Goal: Information Seeking & Learning: Learn about a topic

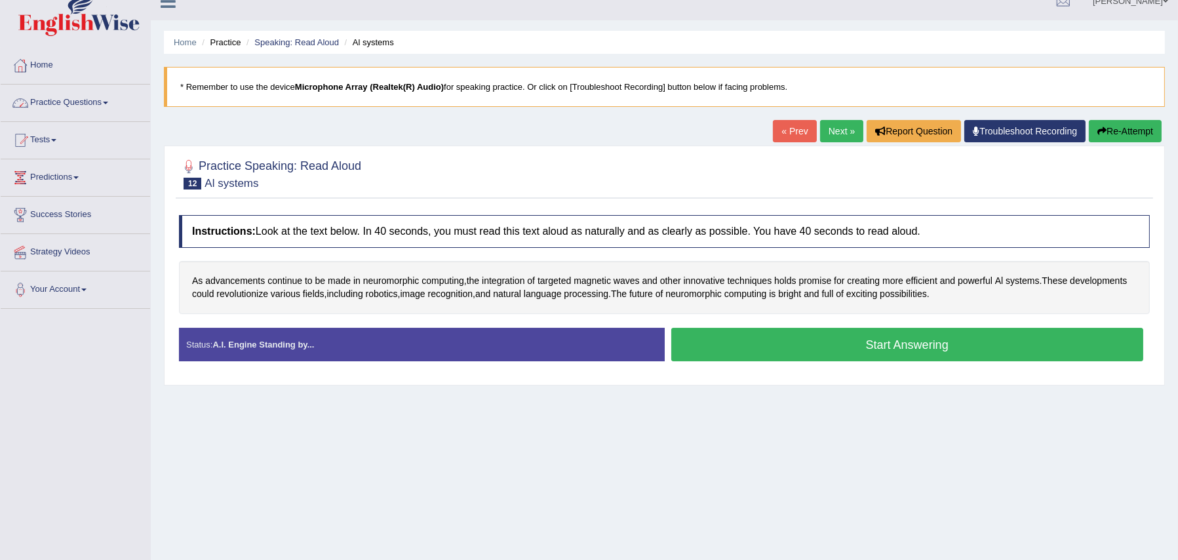
click at [52, 94] on link "Practice Questions" at bounding box center [75, 101] width 149 height 33
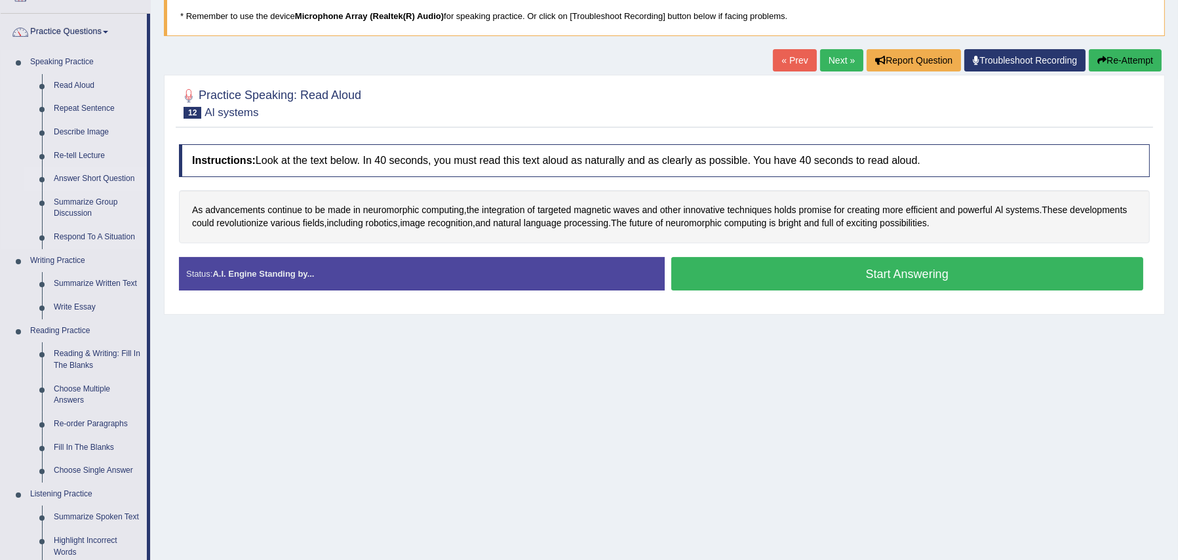
scroll to position [97, 0]
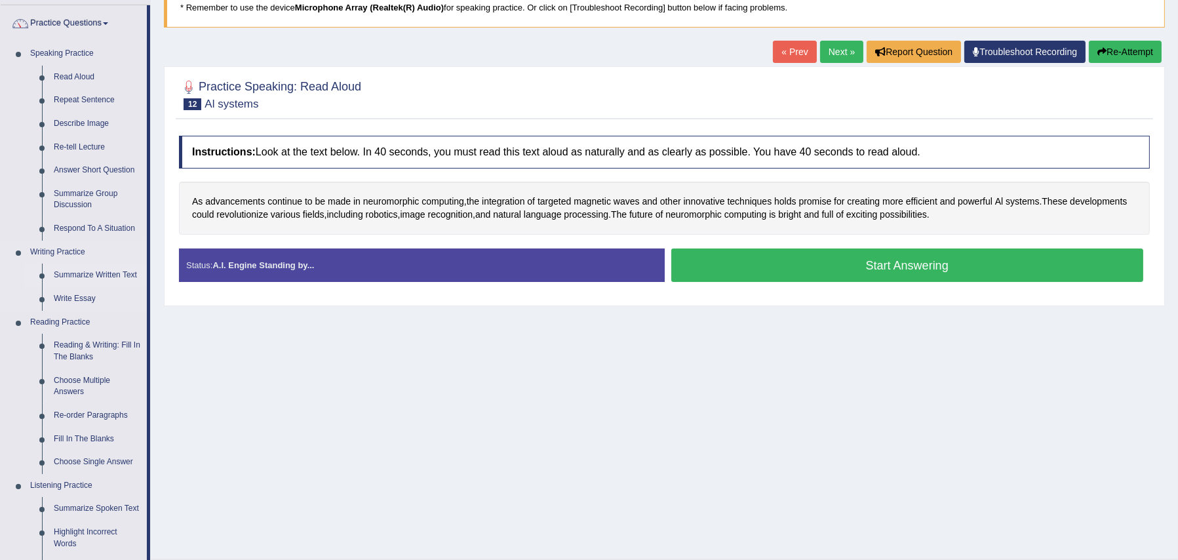
click at [86, 273] on link "Summarize Written Text" at bounding box center [97, 276] width 99 height 24
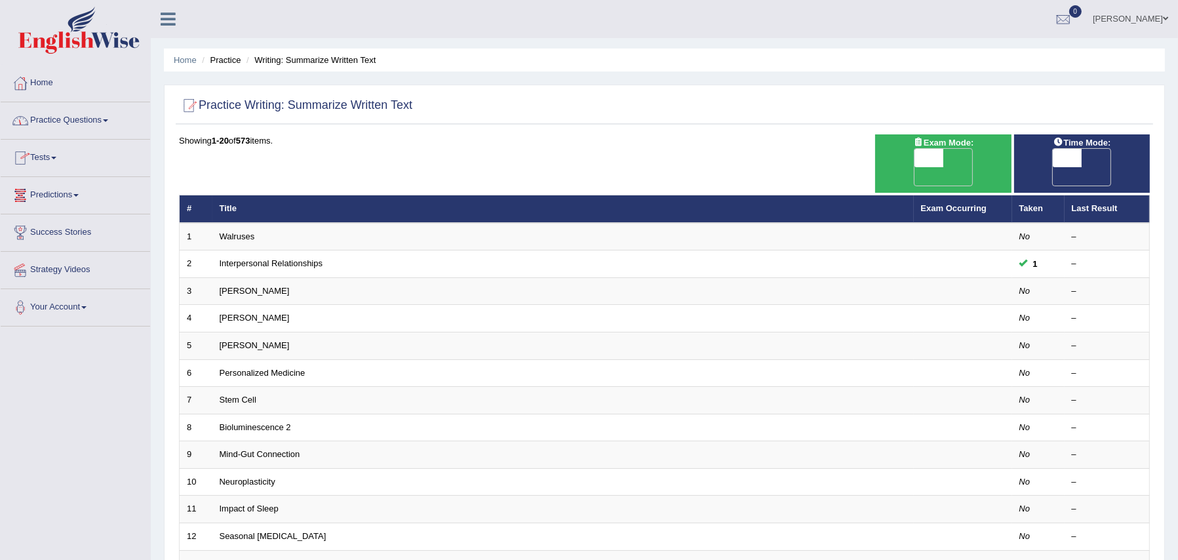
click at [67, 117] on link "Practice Questions" at bounding box center [75, 118] width 149 height 33
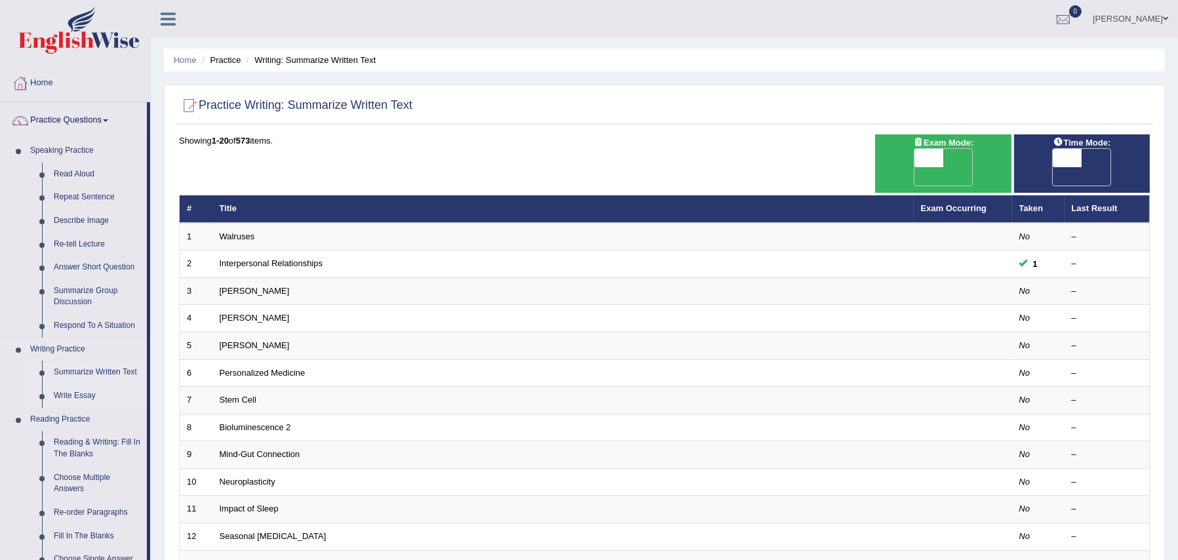
click at [88, 397] on link "Write Essay" at bounding box center [97, 396] width 99 height 24
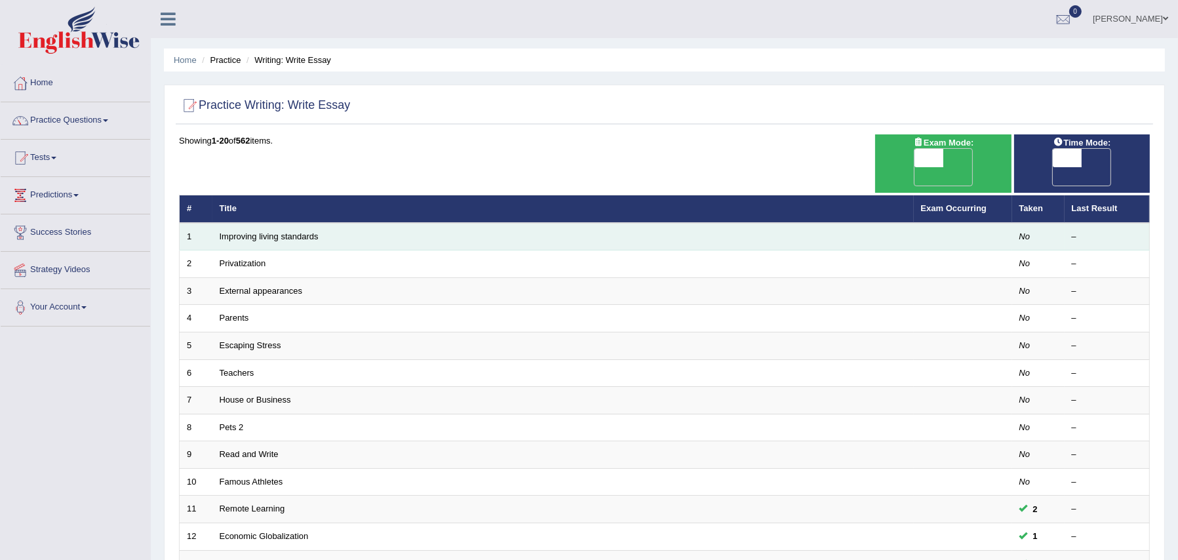
click at [274, 223] on td "Improving living standards" at bounding box center [562, 237] width 701 height 28
click at [277, 231] on link "Improving living standards" at bounding box center [269, 236] width 99 height 10
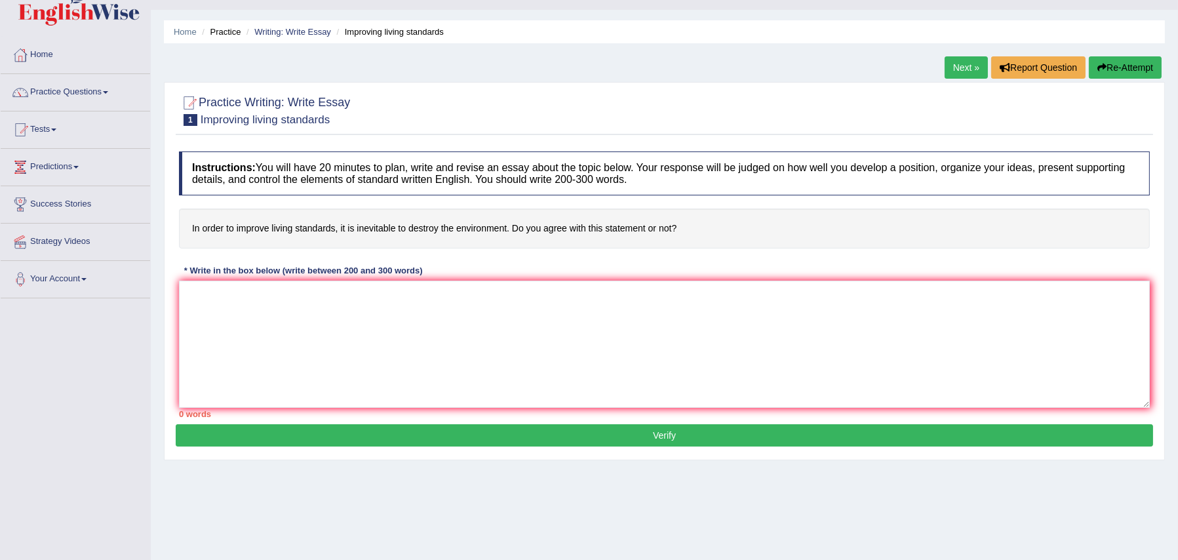
scroll to position [29, 0]
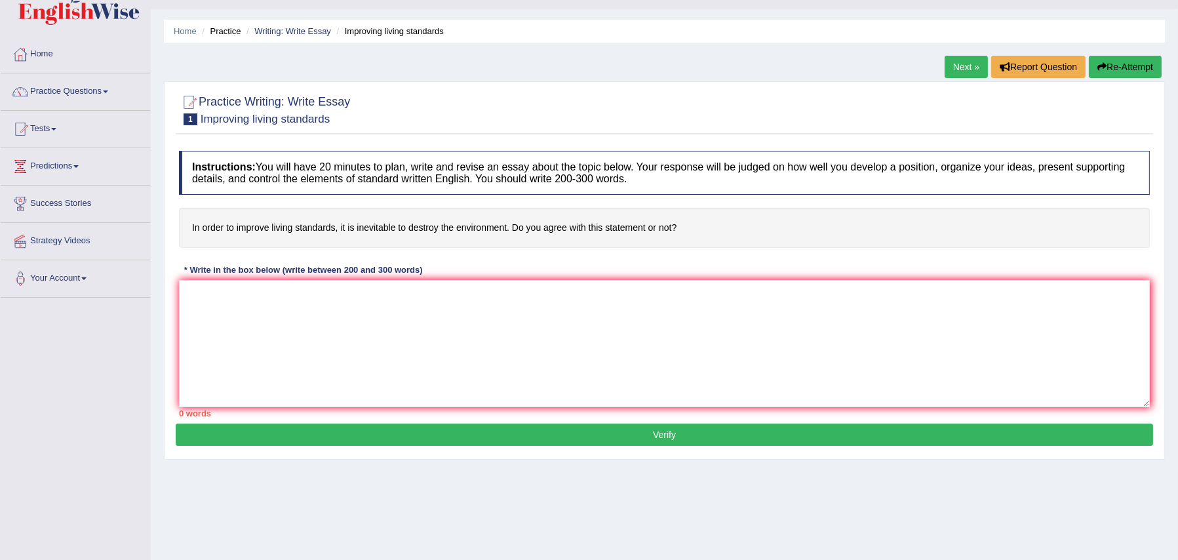
drag, startPoint x: 355, startPoint y: 227, endPoint x: 395, endPoint y: 225, distance: 40.0
click at [395, 225] on h4 "In order to improve living standards, it is inevitable to destroy the environme…" at bounding box center [664, 228] width 971 height 40
click at [192, 305] on textarea at bounding box center [664, 343] width 971 height 127
click at [85, 90] on link "Practice Questions" at bounding box center [75, 89] width 149 height 33
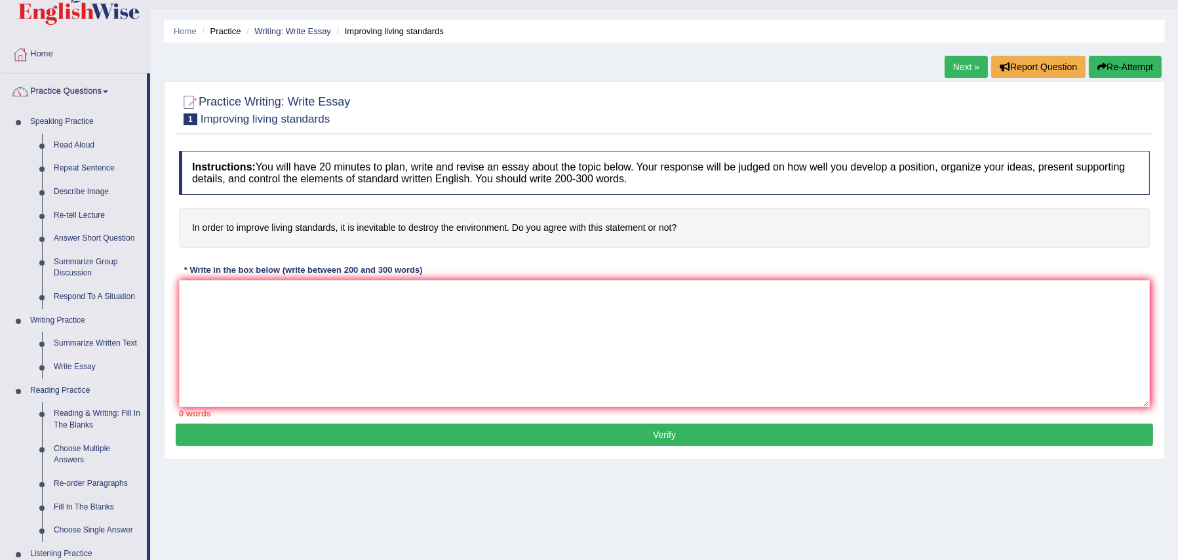
click at [73, 370] on link "Write Essay" at bounding box center [97, 367] width 99 height 24
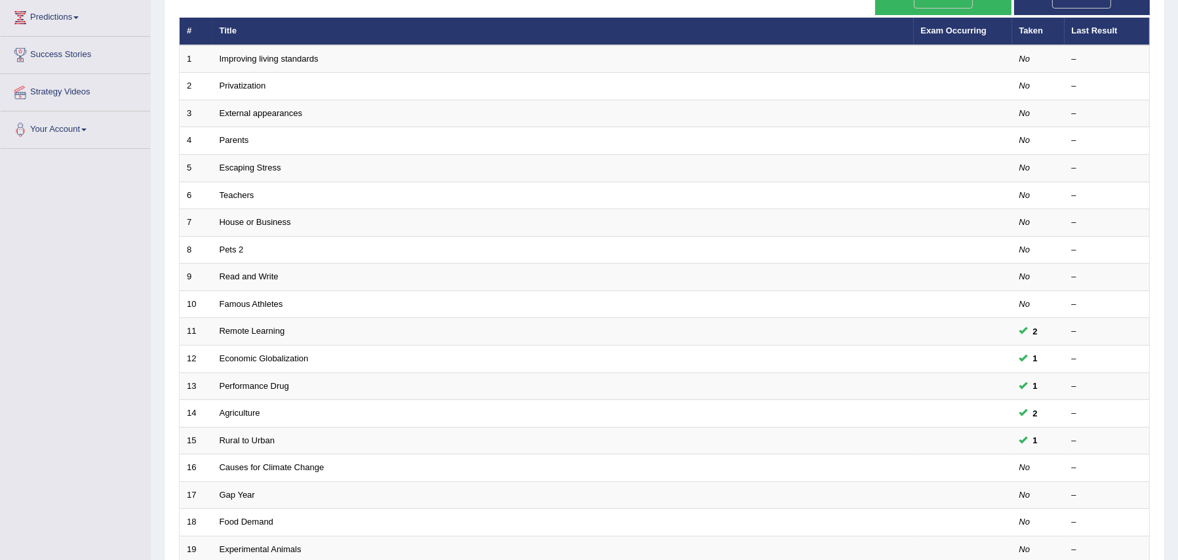
scroll to position [179, 0]
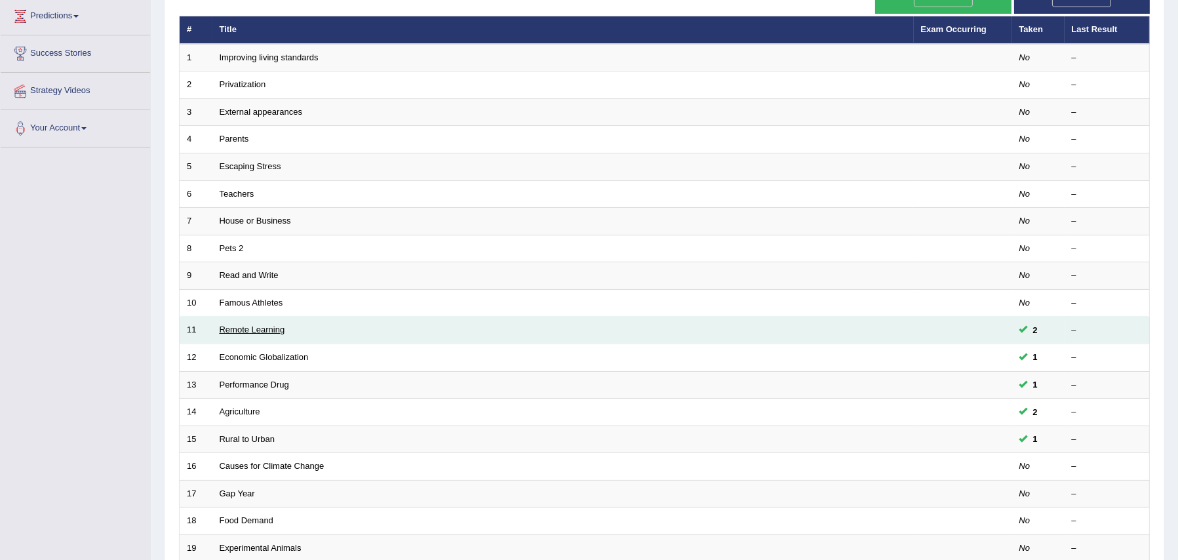
click at [252, 324] on link "Remote Learning" at bounding box center [253, 329] width 66 height 10
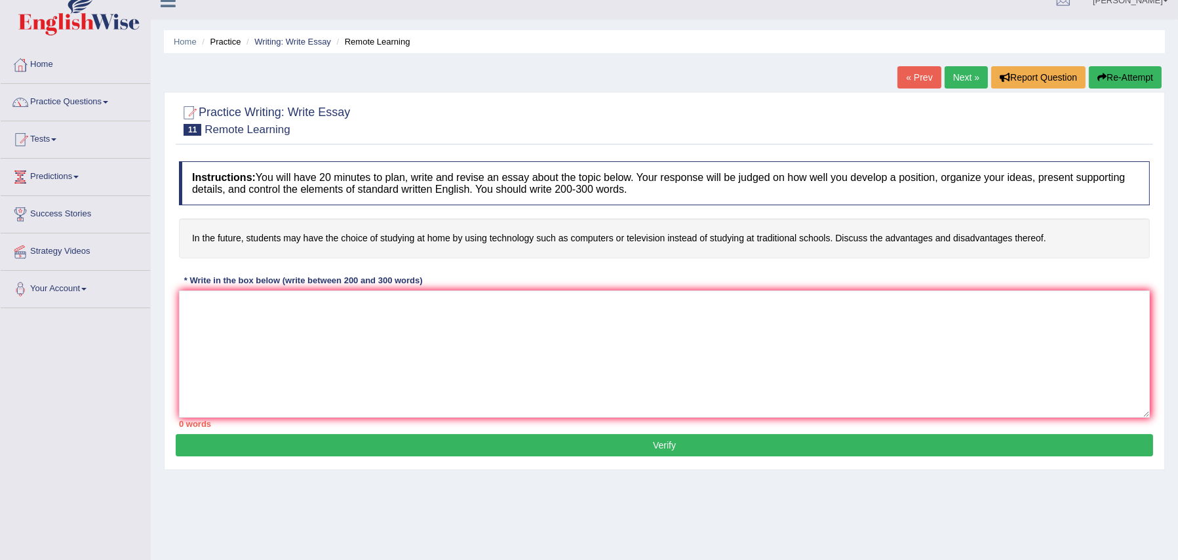
scroll to position [10, 0]
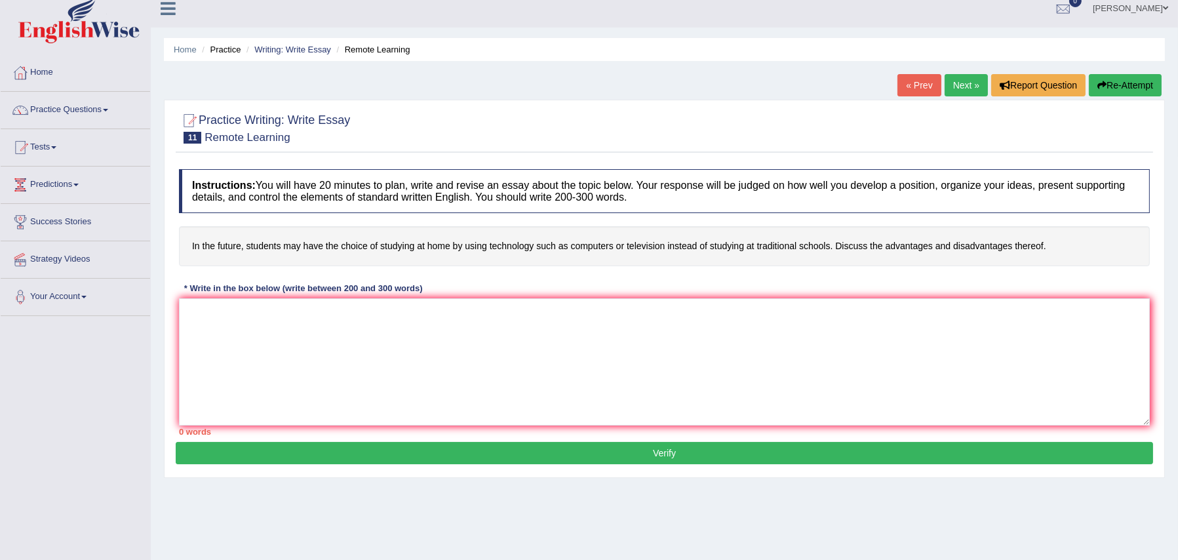
click at [916, 88] on link "« Prev" at bounding box center [918, 85] width 43 height 22
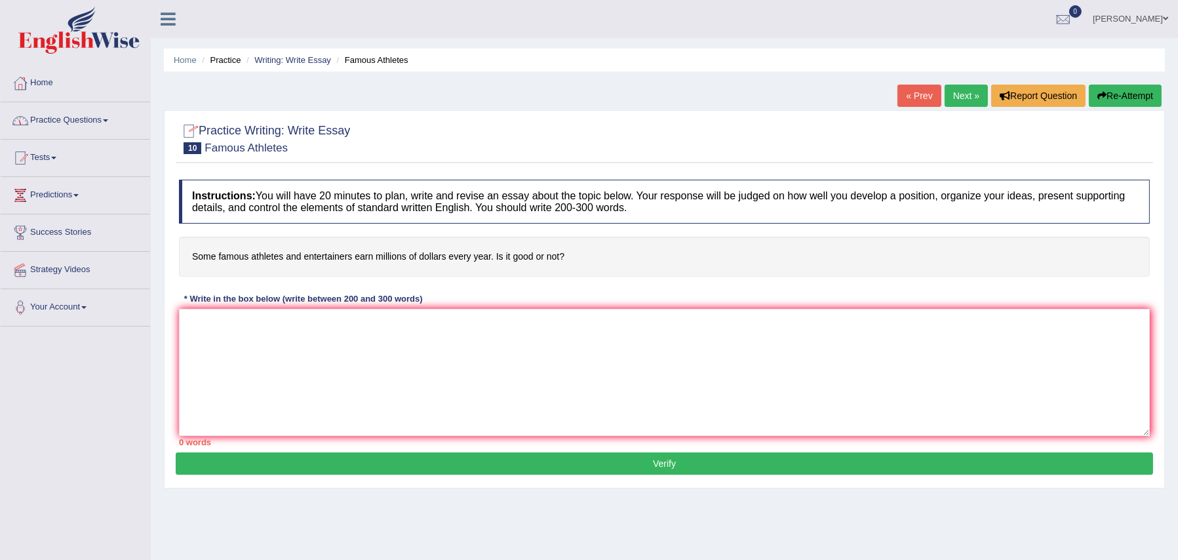
click at [49, 113] on link "Practice Questions" at bounding box center [75, 118] width 149 height 33
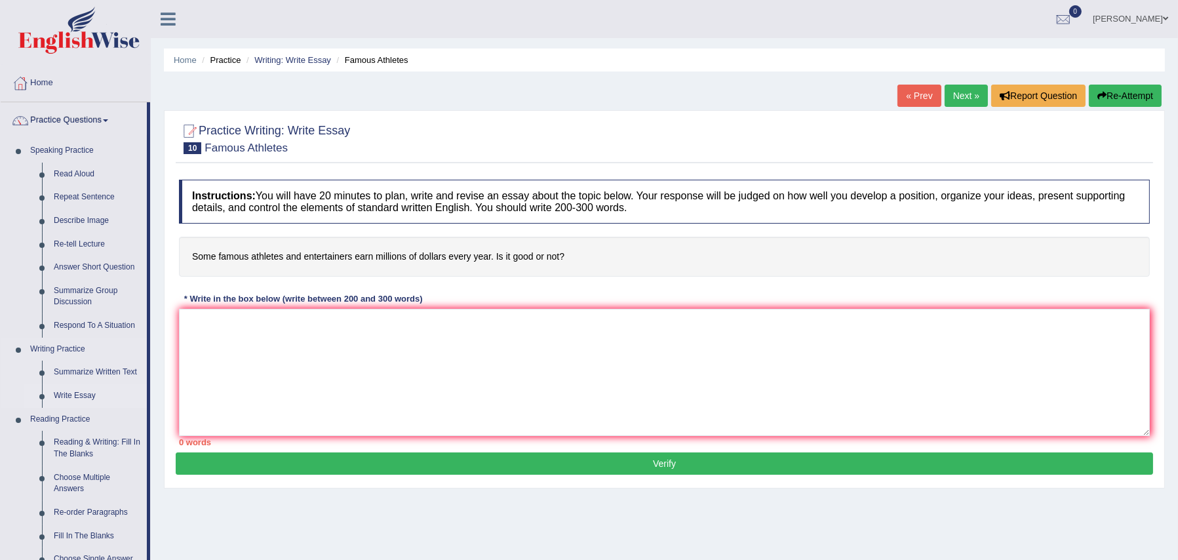
click at [87, 399] on link "Write Essay" at bounding box center [97, 396] width 99 height 24
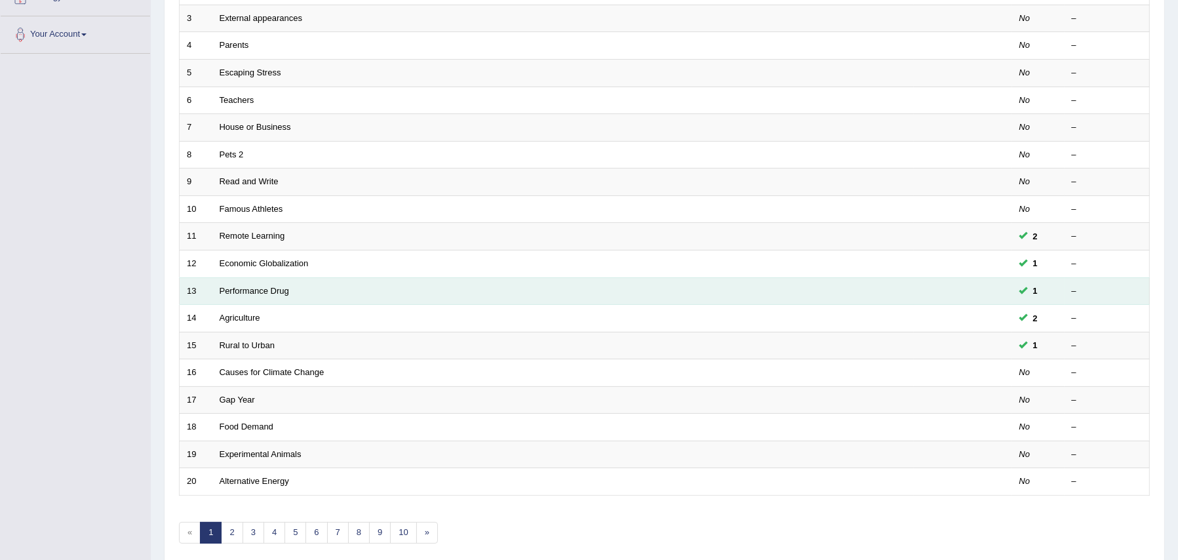
scroll to position [297, 0]
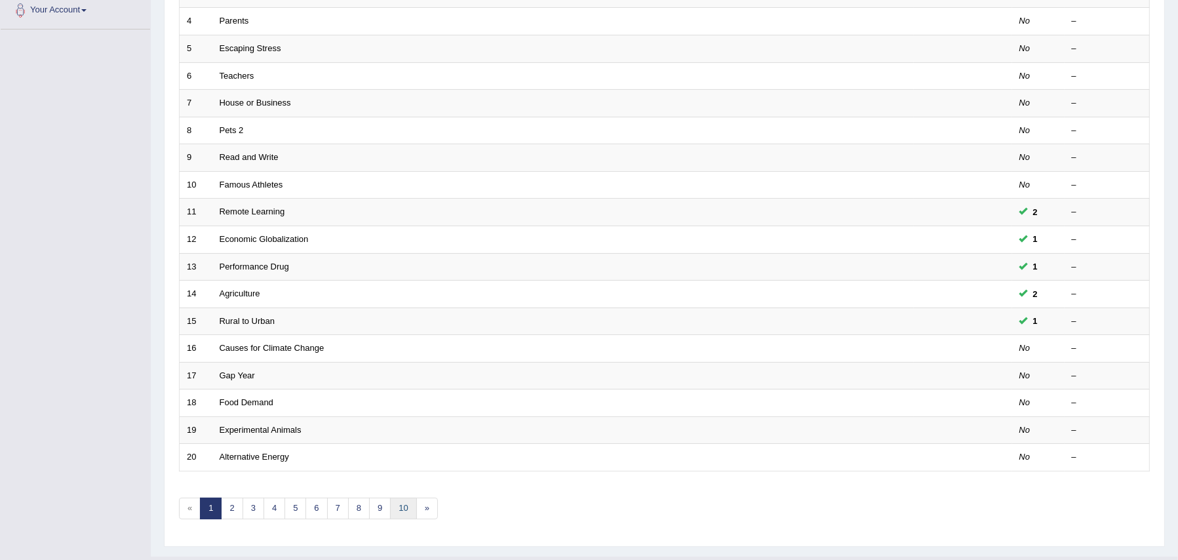
click at [404, 498] on link "10" at bounding box center [403, 509] width 26 height 22
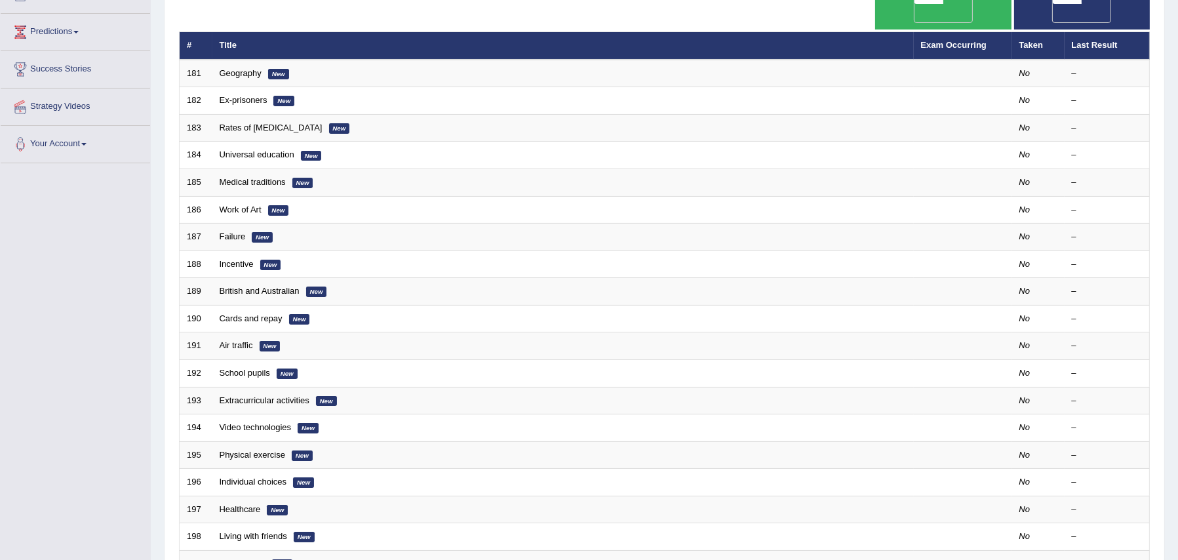
scroll to position [307, 0]
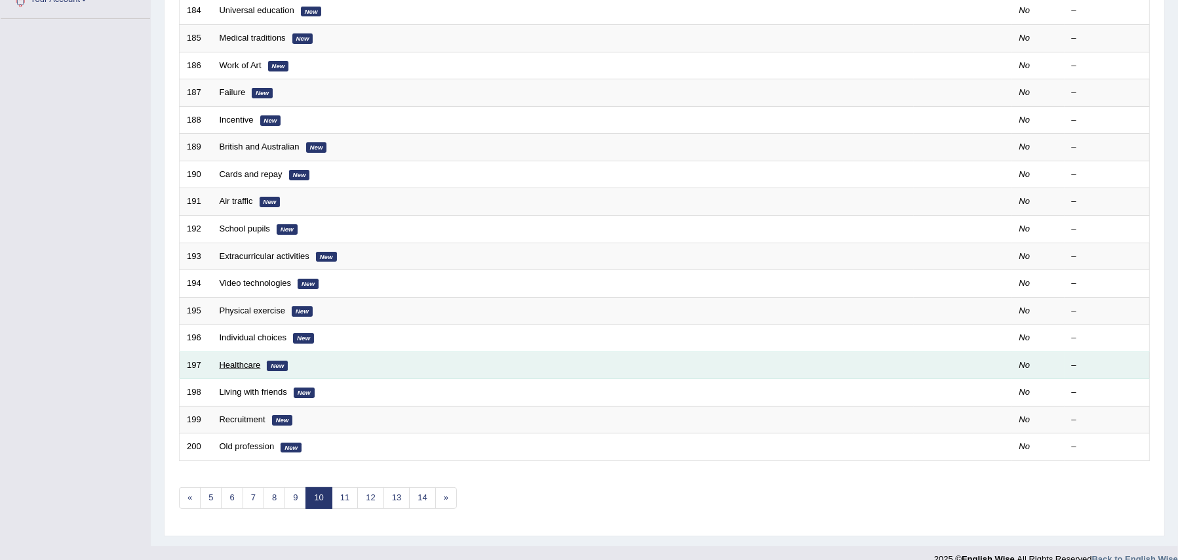
click at [235, 360] on link "Healthcare" at bounding box center [240, 365] width 41 height 10
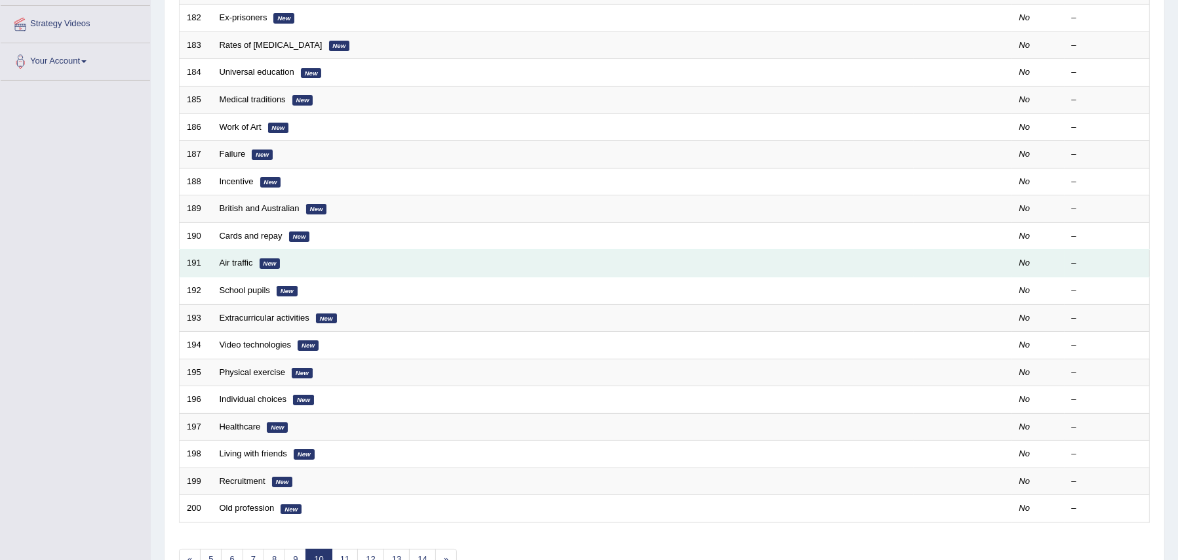
scroll to position [241, 0]
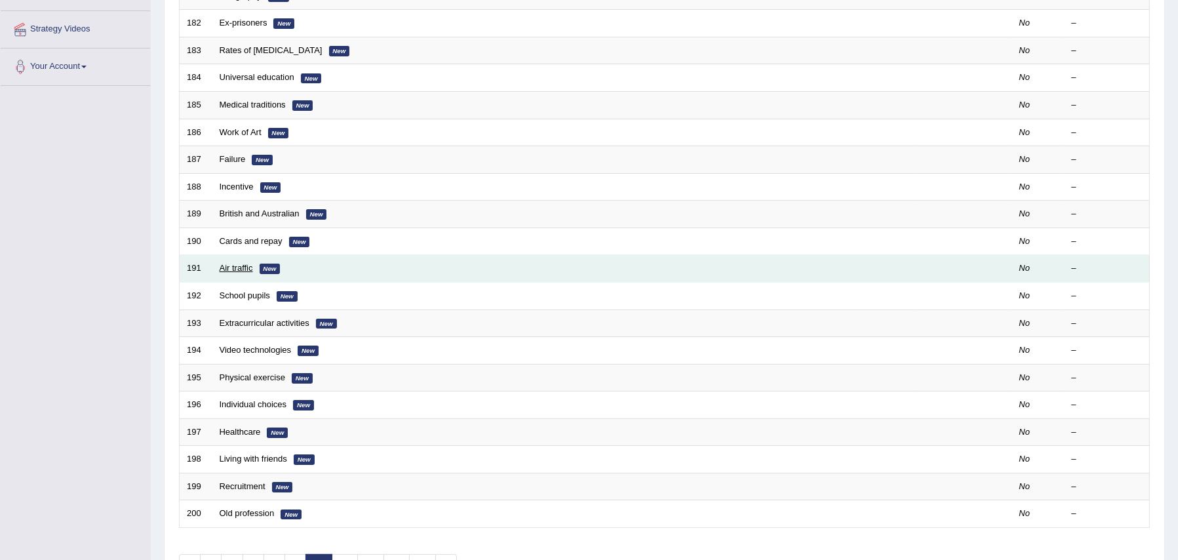
click at [245, 263] on link "Air traffic" at bounding box center [236, 268] width 33 height 10
